Goal: Task Accomplishment & Management: Use online tool/utility

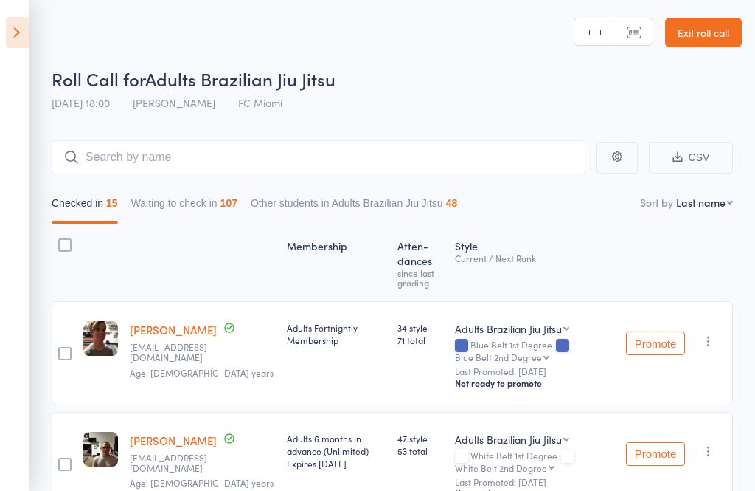
click at [7, 21] on icon at bounding box center [17, 32] width 23 height 31
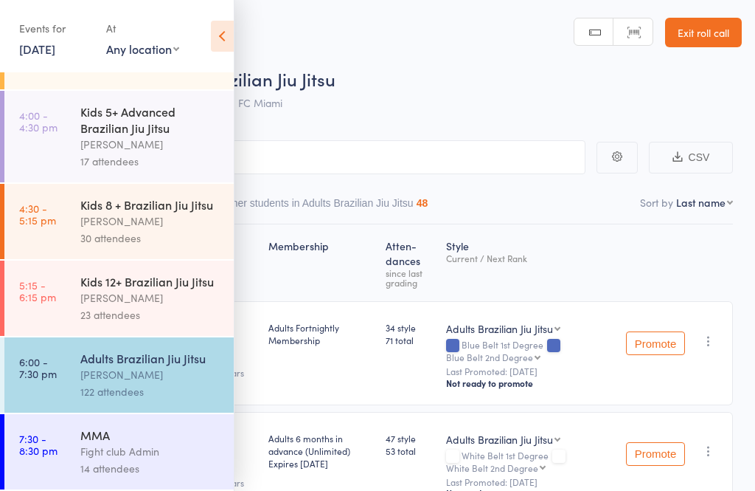
scroll to position [147, 0]
click at [133, 432] on div "MMA" at bounding box center [150, 434] width 141 height 16
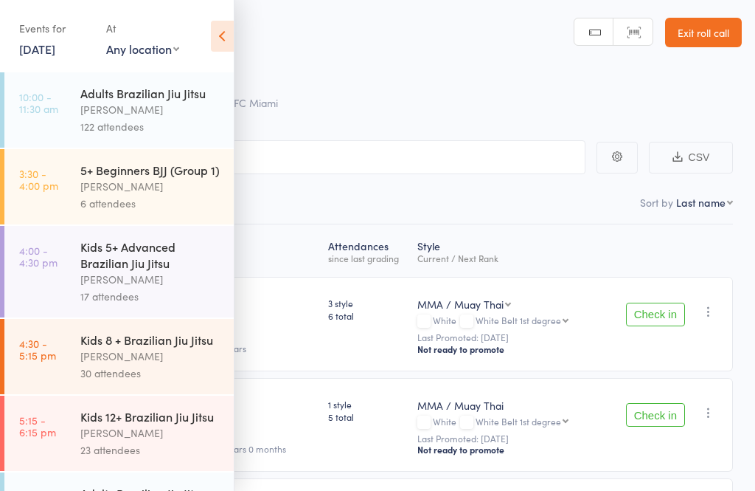
click at [216, 35] on icon at bounding box center [222, 36] width 23 height 31
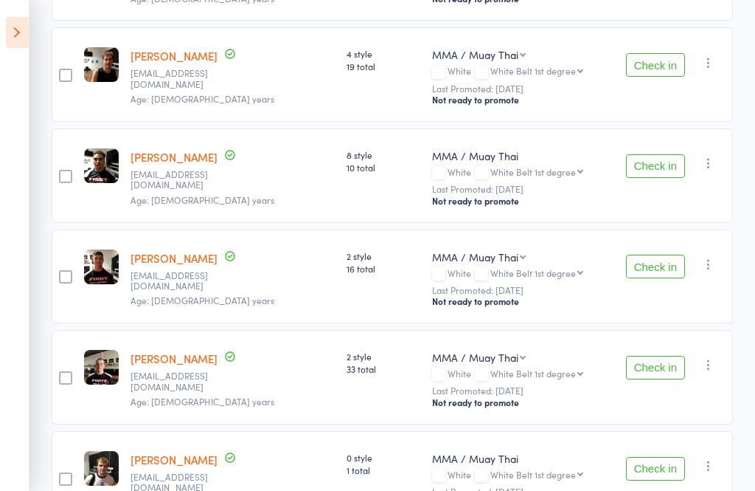
scroll to position [671, 0]
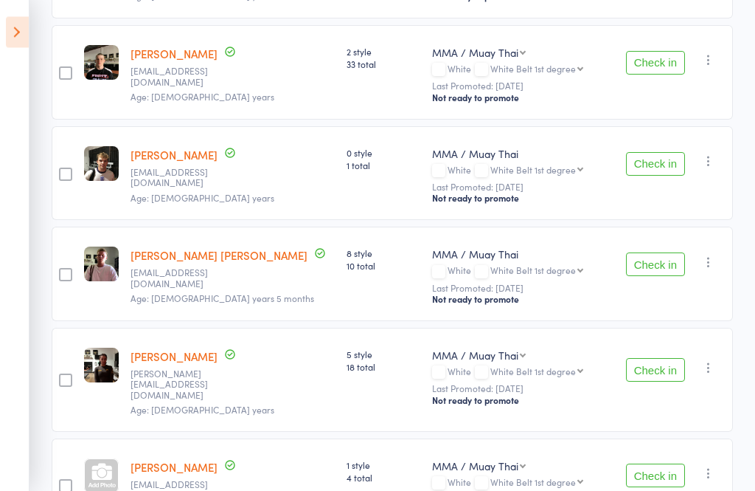
click at [667, 176] on button "Check in" at bounding box center [655, 165] width 59 height 24
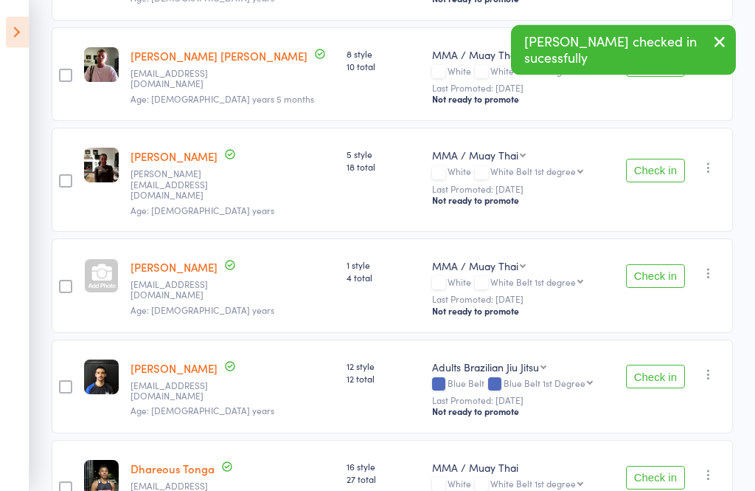
scroll to position [1102, 0]
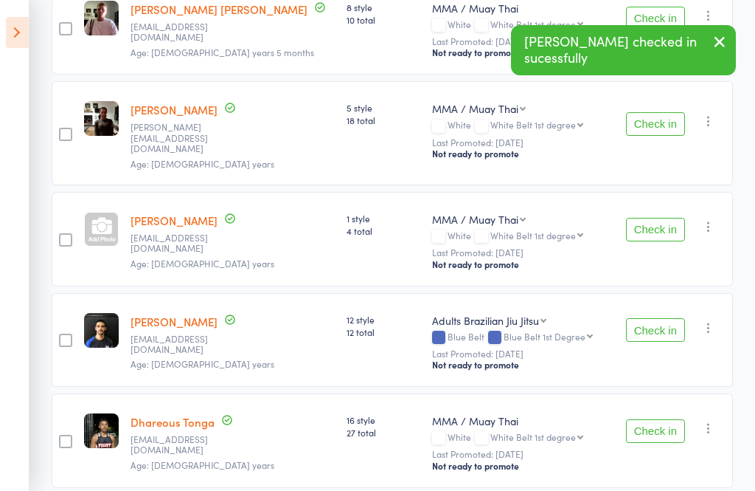
click at [670, 127] on button "Check in" at bounding box center [655, 124] width 59 height 24
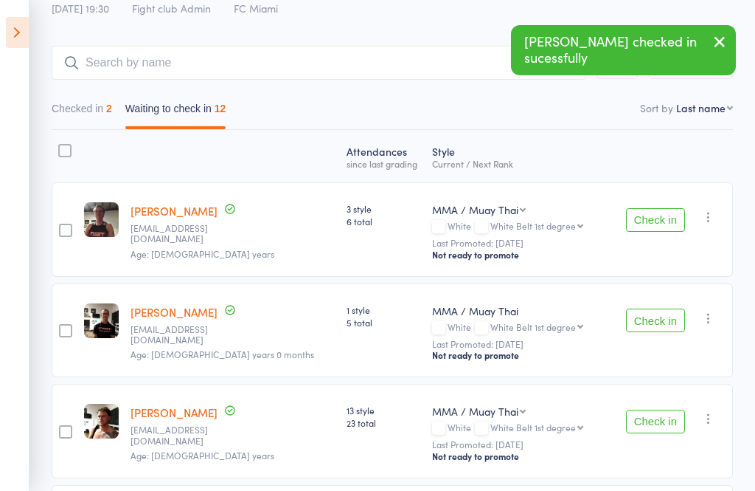
scroll to position [0, 0]
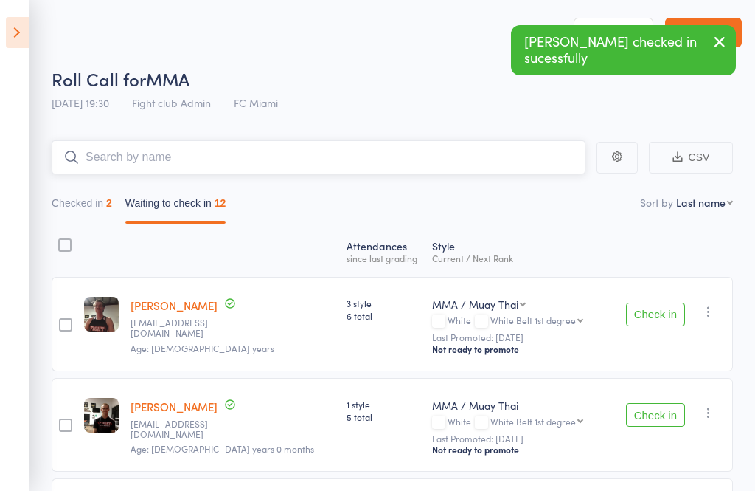
click at [394, 159] on input "search" at bounding box center [319, 157] width 534 height 34
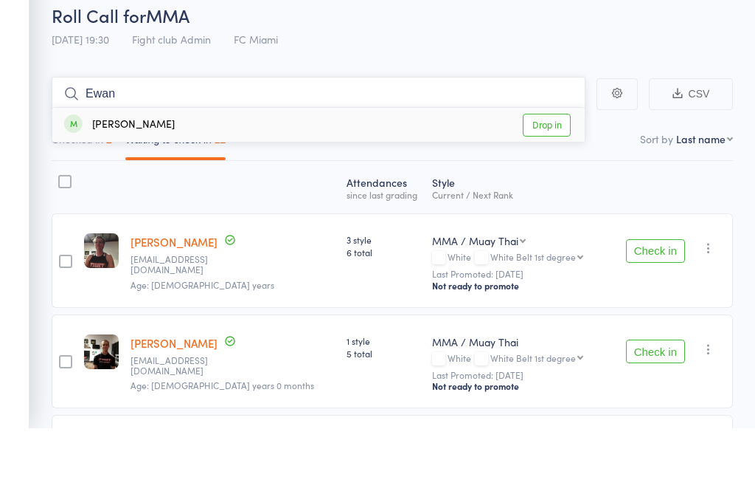
type input "Ewan"
click at [568, 177] on link "Drop in" at bounding box center [547, 188] width 48 height 23
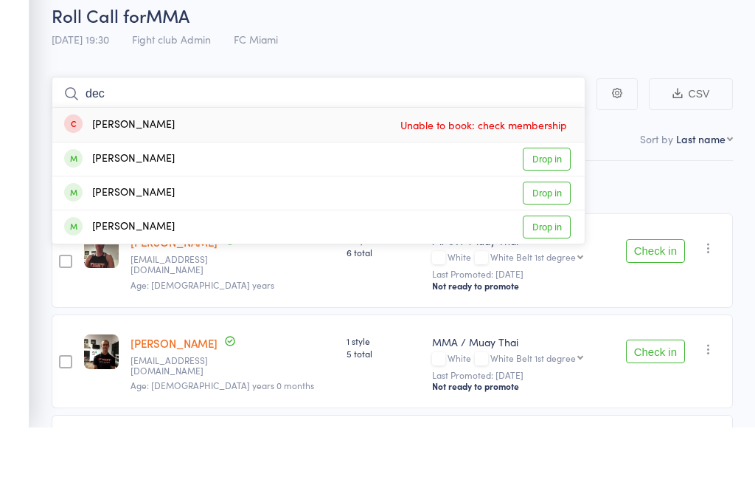
type input "dec"
click at [558, 245] on link "Drop in" at bounding box center [547, 256] width 48 height 23
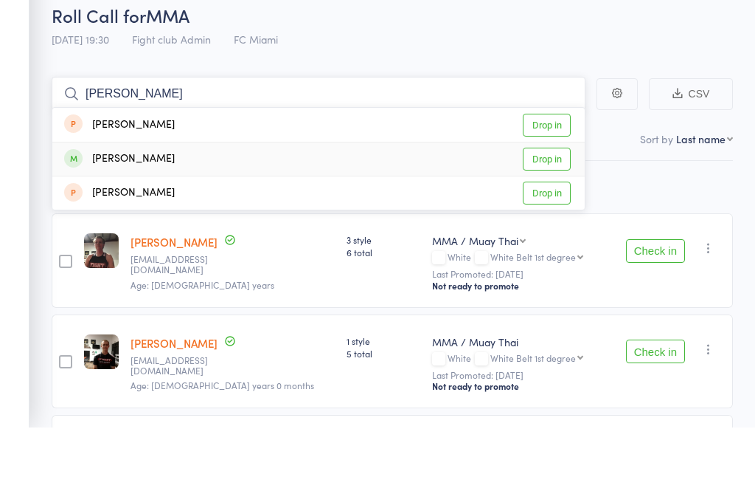
type input "[PERSON_NAME]"
click at [555, 211] on link "Drop in" at bounding box center [547, 222] width 48 height 23
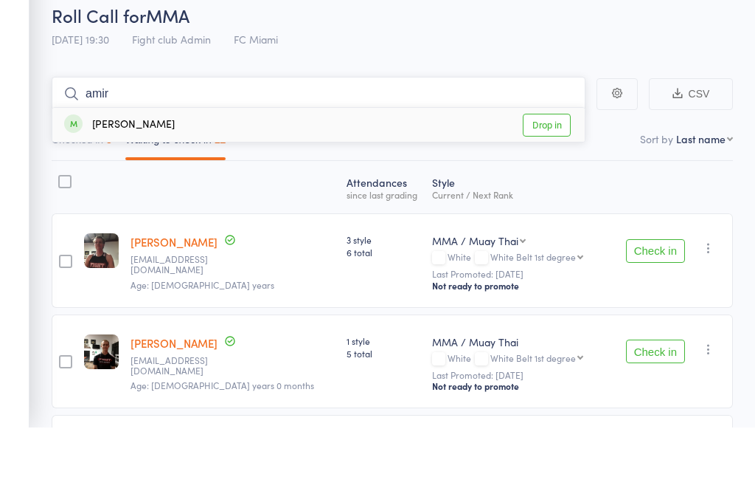
type input "amir"
click at [548, 177] on link "Drop in" at bounding box center [547, 188] width 48 height 23
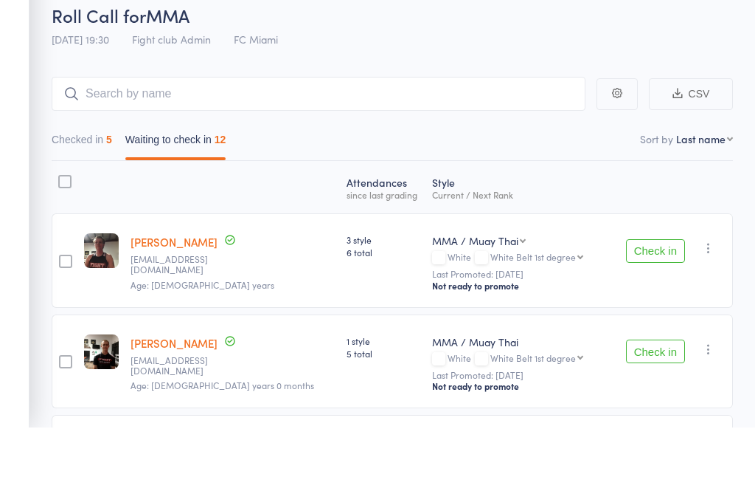
scroll to position [63, 0]
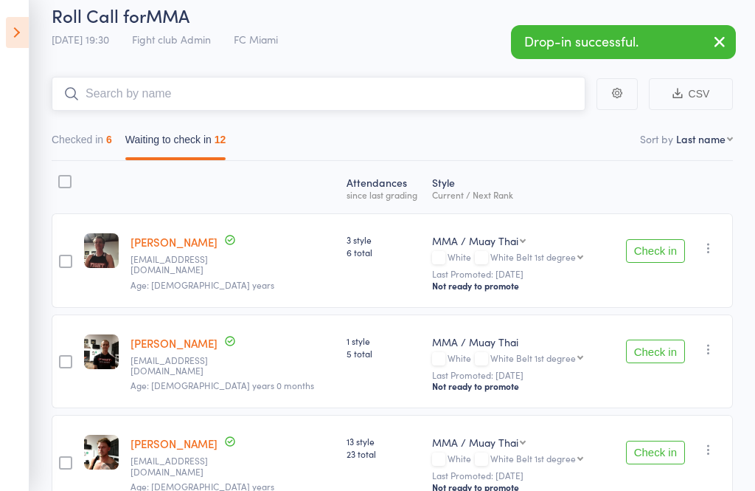
click at [176, 95] on input "search" at bounding box center [319, 94] width 534 height 34
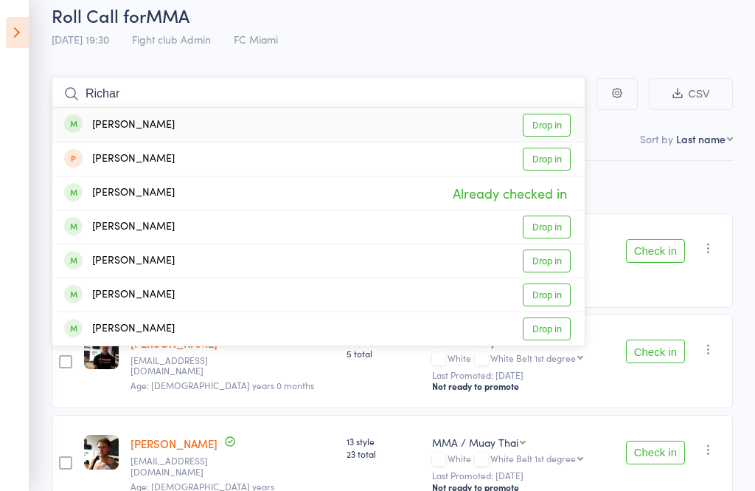
type input "Richar"
click at [556, 116] on link "Drop in" at bounding box center [547, 125] width 48 height 23
